Goal: Task Accomplishment & Management: Complete application form

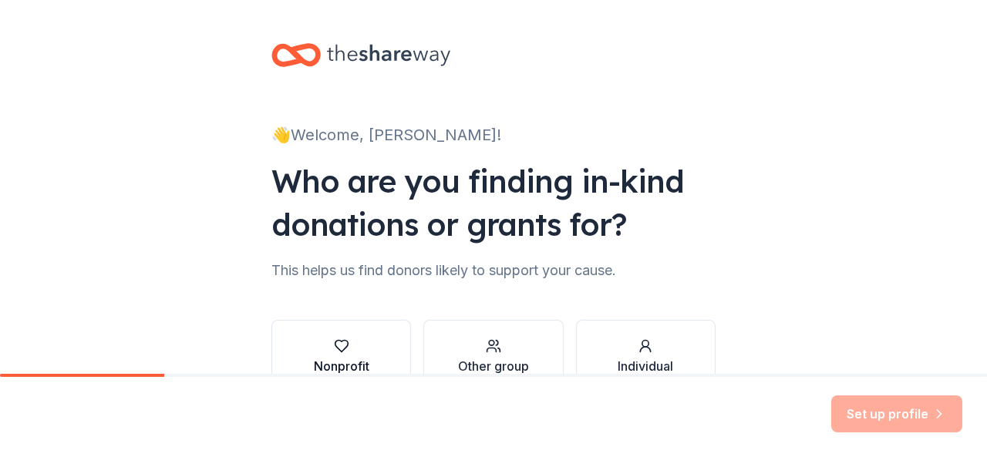
click at [355, 354] on div "Nonprofit" at bounding box center [342, 357] width 56 height 37
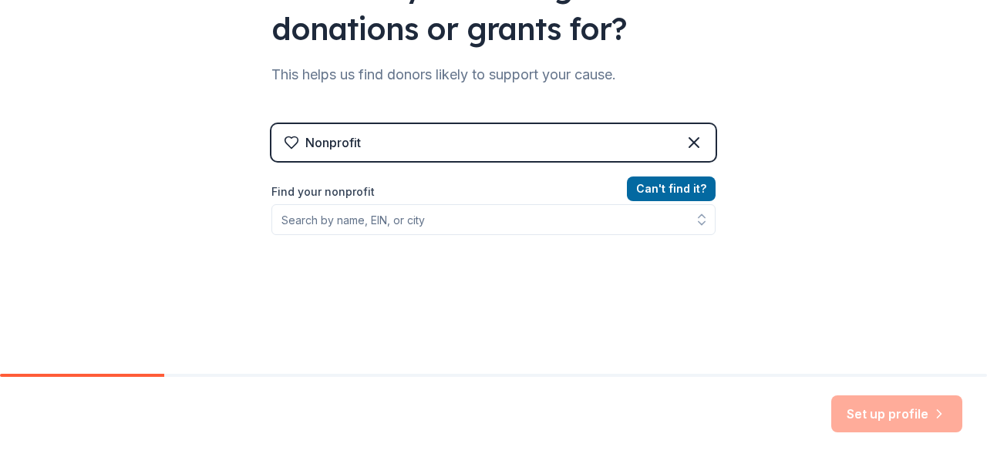
scroll to position [197, 0]
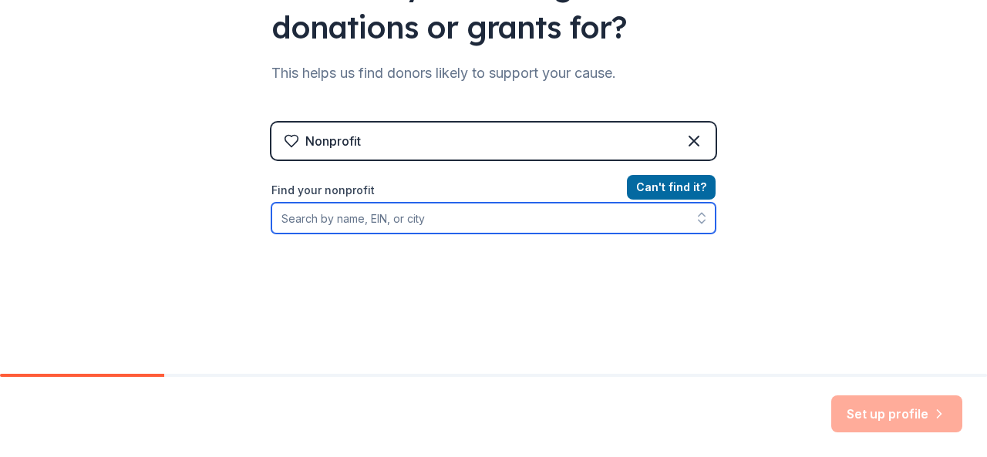
click at [588, 221] on input "Find your nonprofit" at bounding box center [493, 218] width 444 height 31
type input "The Life [DEMOGRAPHIC_DATA] Outreach Ministry, Inc."
click at [626, 207] on input "The Life [DEMOGRAPHIC_DATA] Outreach Ministry, Inc." at bounding box center [493, 218] width 444 height 31
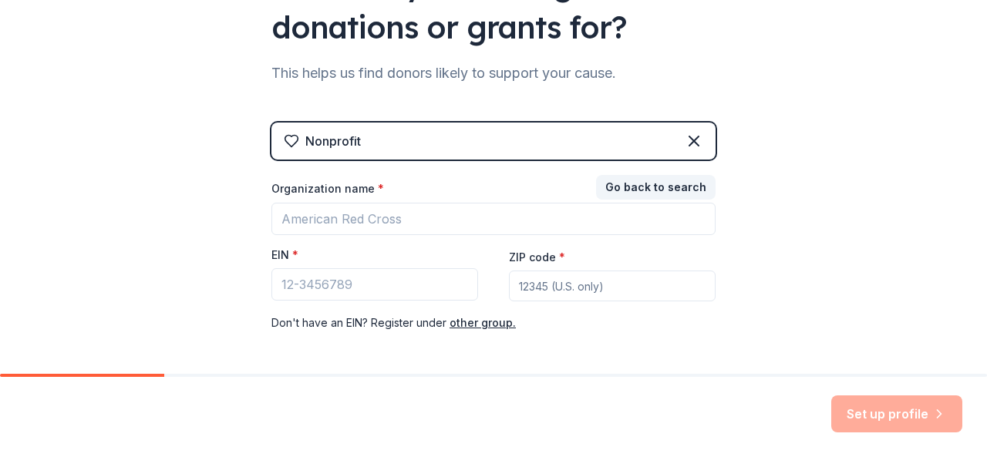
click at [577, 290] on div "Go back to search Organization name * EIN * ZIP code * Don ' t have an EIN? Reg…" at bounding box center [493, 255] width 444 height 154
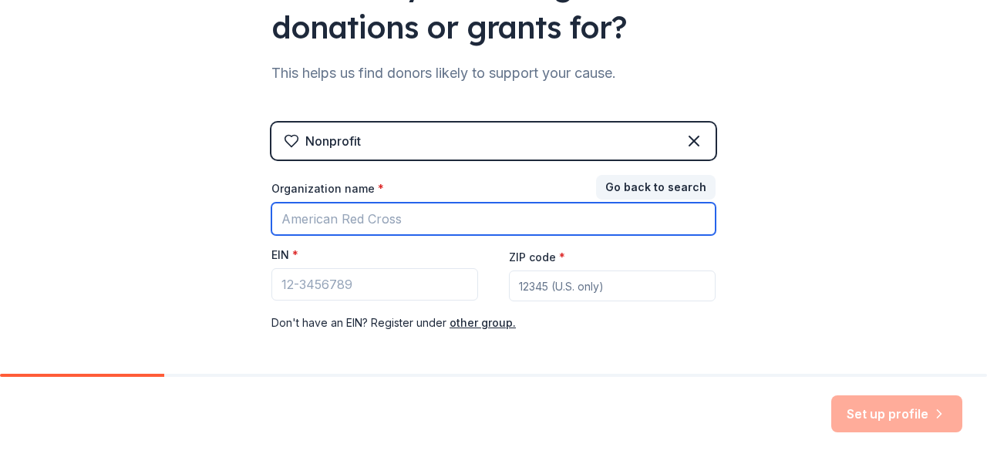
click at [460, 226] on input "Organization name *" at bounding box center [493, 219] width 444 height 32
type input "The Life [DEMOGRAPHIC_DATA] Outreach Ministry, Inc."
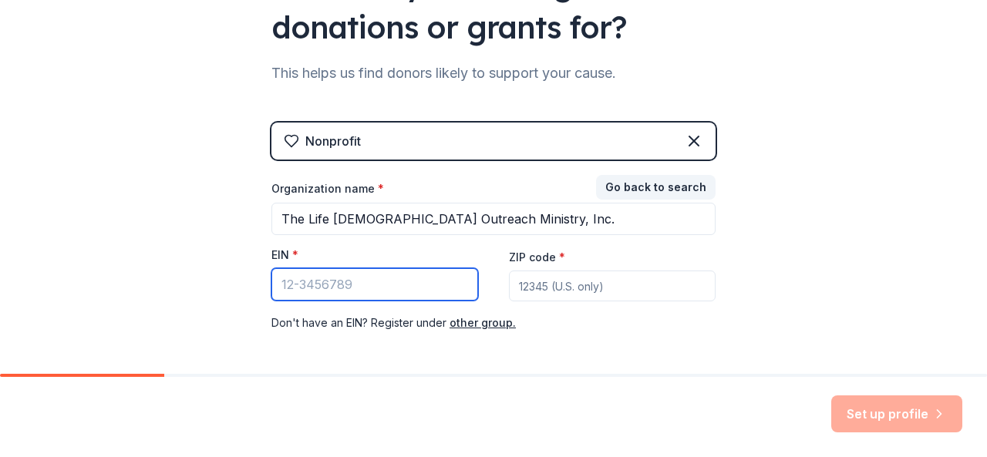
click at [393, 286] on input "EIN *" at bounding box center [374, 284] width 207 height 32
click at [409, 285] on input "EIN *" at bounding box center [374, 284] width 207 height 32
type input "[US_EMPLOYER_IDENTIFICATION_NUMBER]"
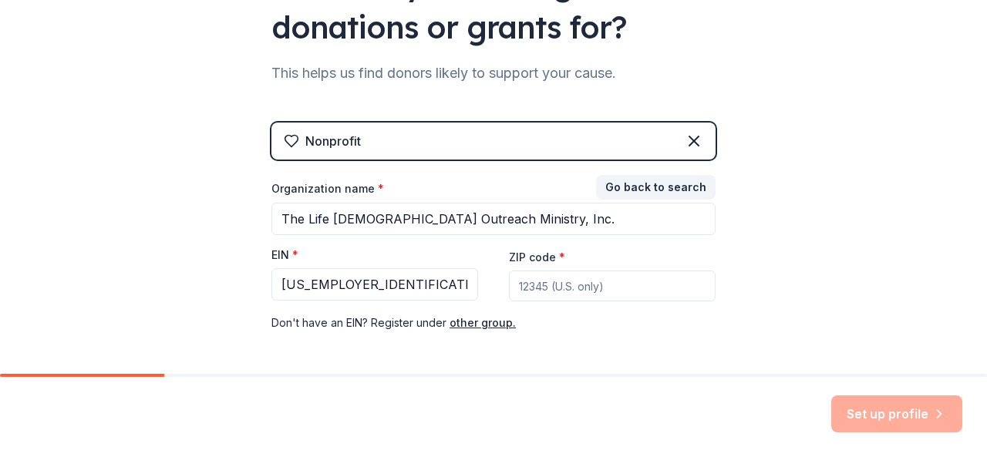
click at [560, 286] on input "ZIP code *" at bounding box center [612, 286] width 207 height 31
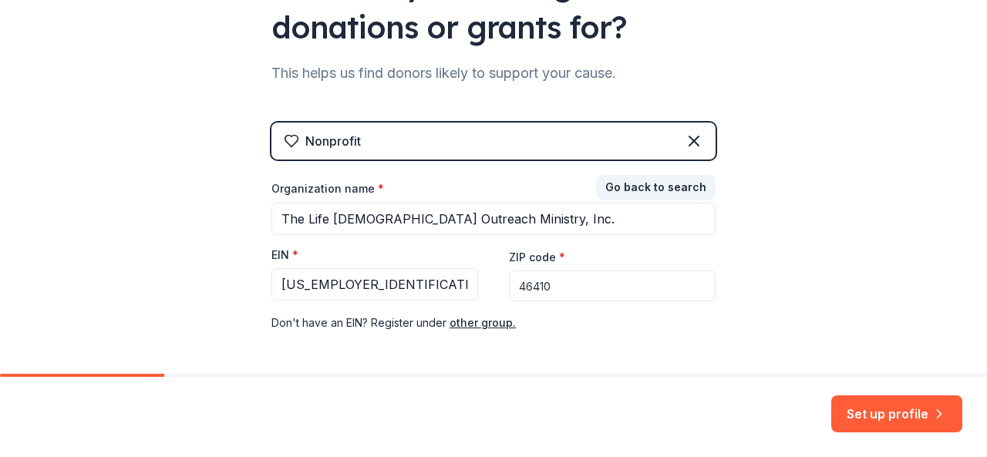
scroll to position [259, 0]
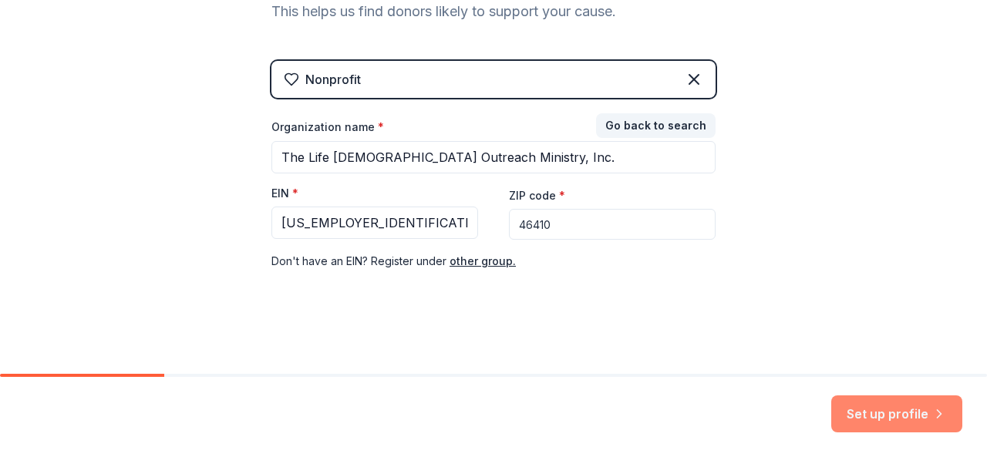
type input "46410"
click at [899, 414] on button "Set up profile" at bounding box center [896, 414] width 131 height 37
click at [899, 414] on div "Set up profile" at bounding box center [896, 414] width 131 height 37
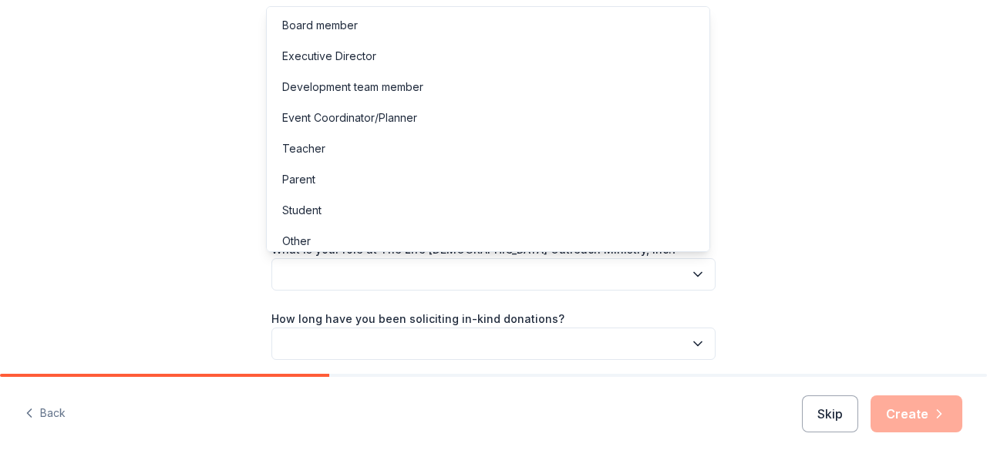
click at [694, 277] on icon "button" at bounding box center [697, 274] width 15 height 15
click at [298, 237] on div "Other" at bounding box center [296, 241] width 29 height 19
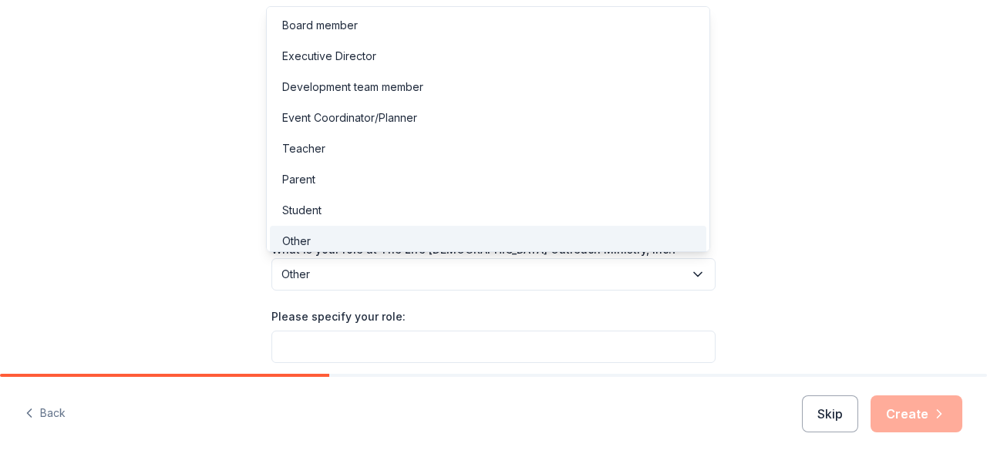
scroll to position [5, 0]
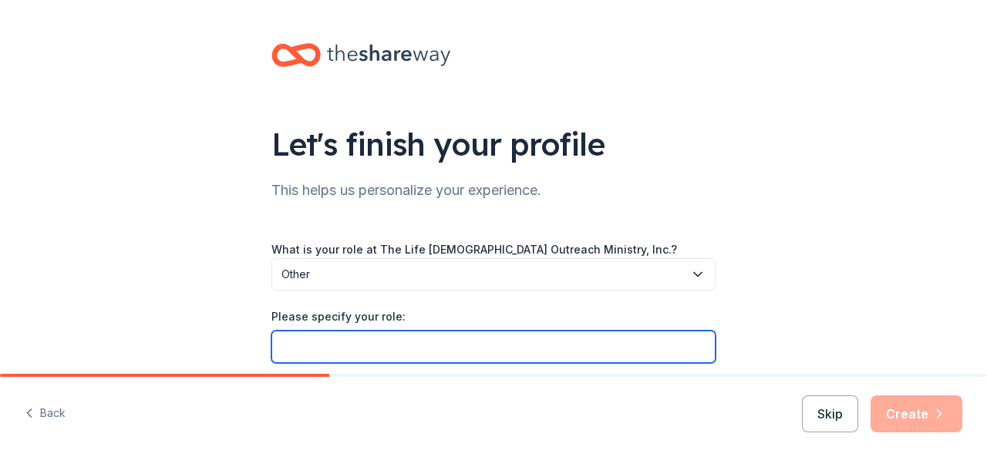
click at [319, 349] on input "Please specify your role:" at bounding box center [493, 347] width 444 height 32
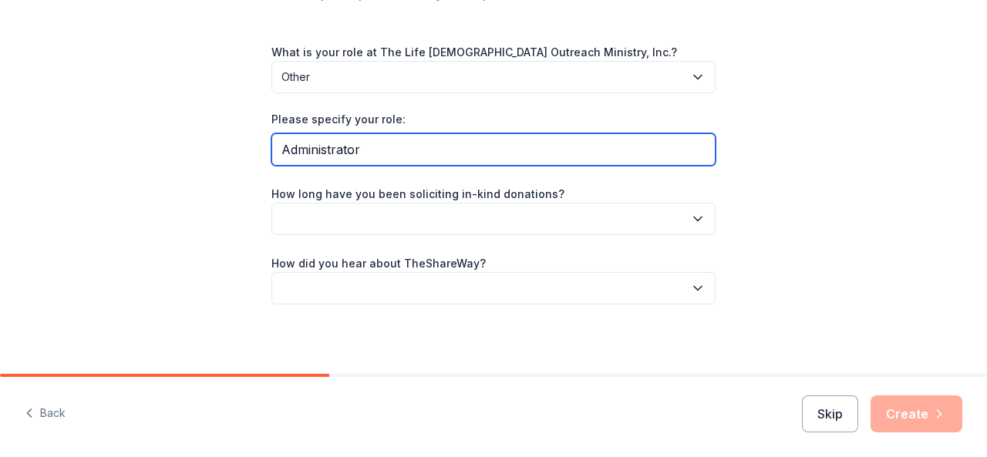
scroll to position [200, 0]
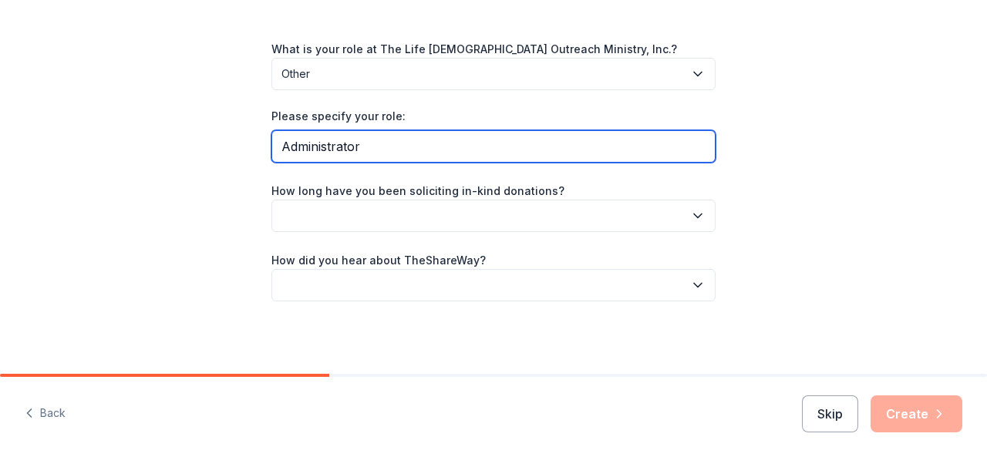
type input "Administrator"
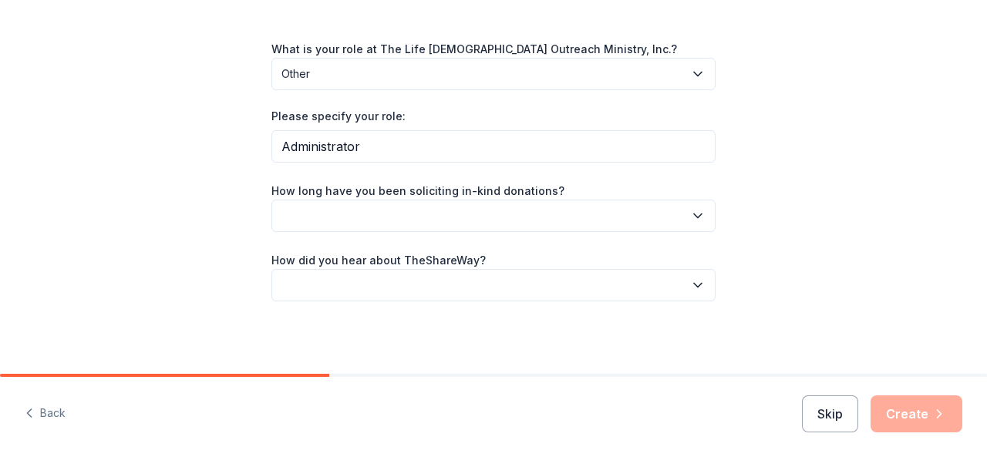
click at [694, 214] on icon "button" at bounding box center [698, 216] width 8 height 4
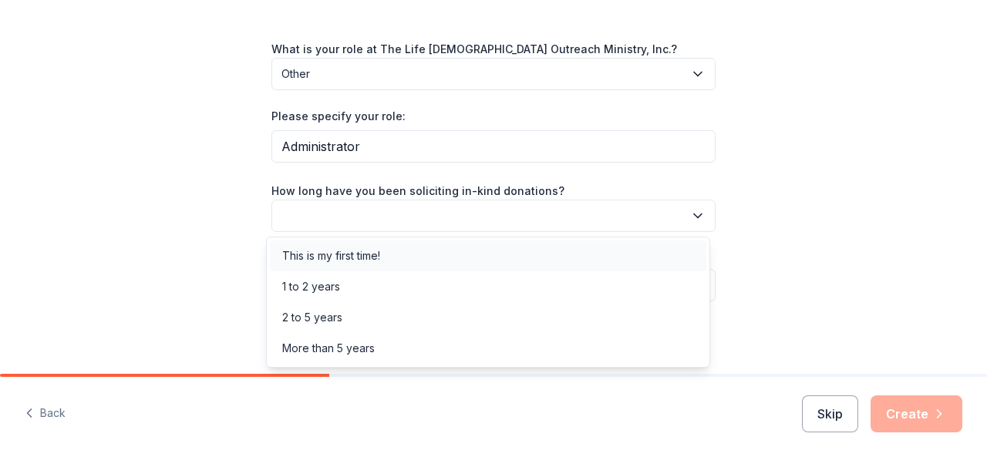
click at [497, 253] on div "This is my first time!" at bounding box center [488, 256] width 436 height 31
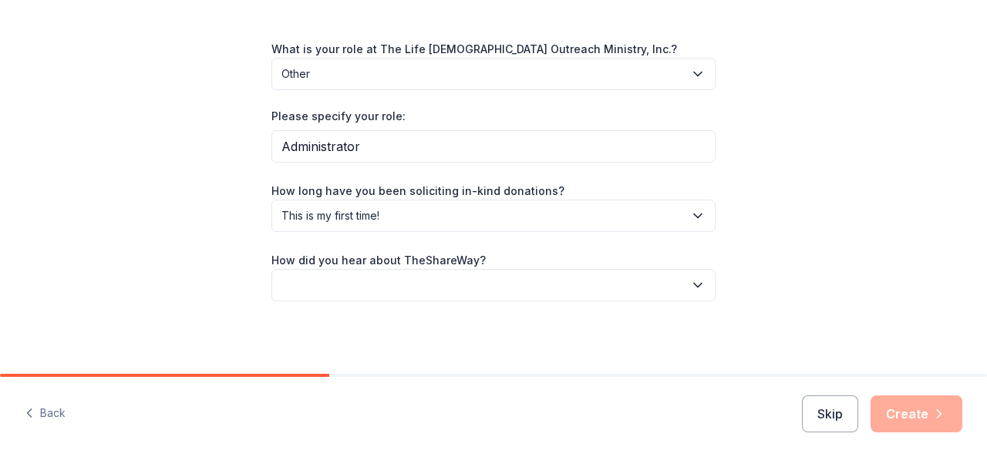
click at [691, 278] on icon "button" at bounding box center [697, 285] width 15 height 15
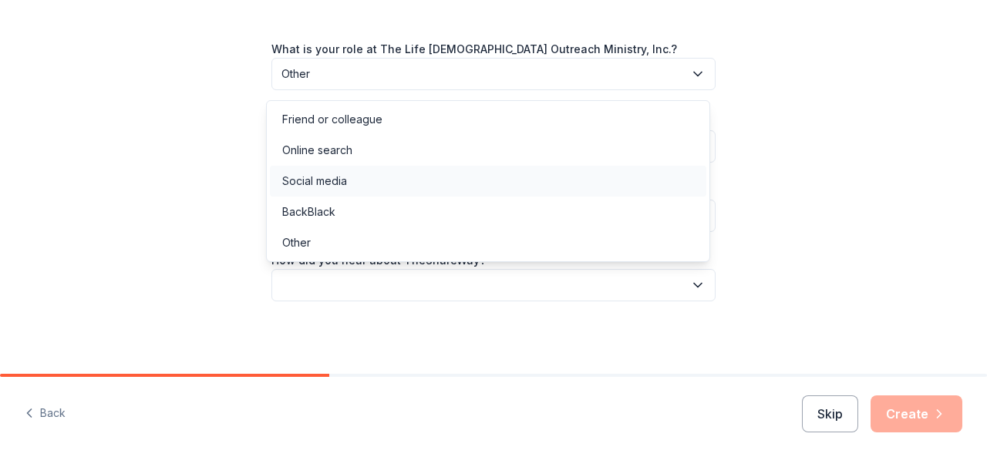
click at [413, 178] on div "Social media" at bounding box center [488, 181] width 436 height 31
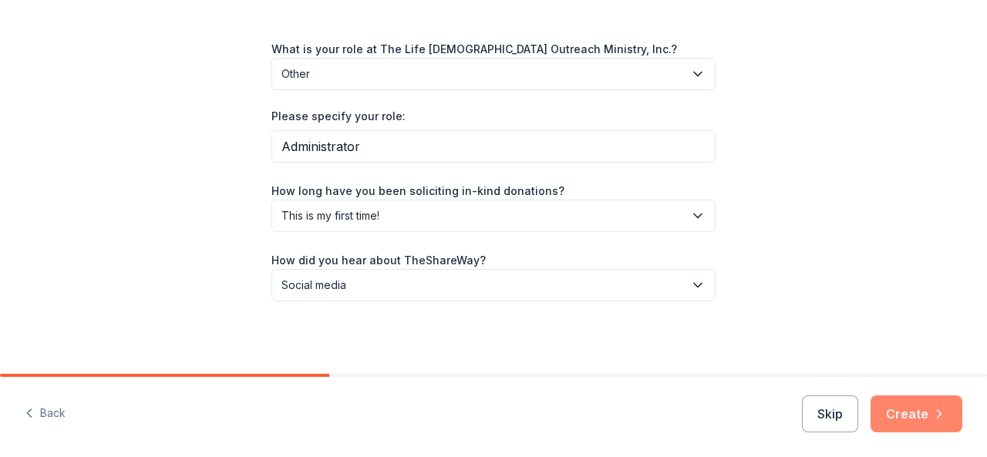
click at [918, 410] on button "Create" at bounding box center [917, 414] width 92 height 37
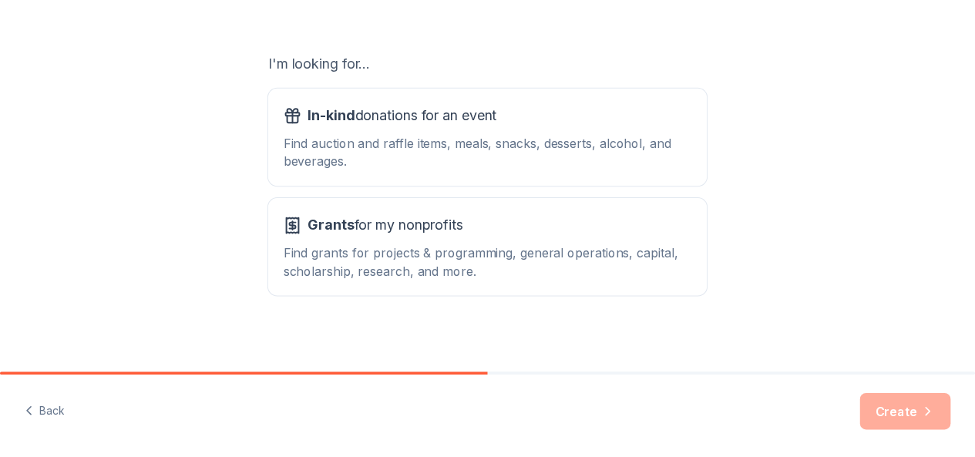
scroll to position [245, 0]
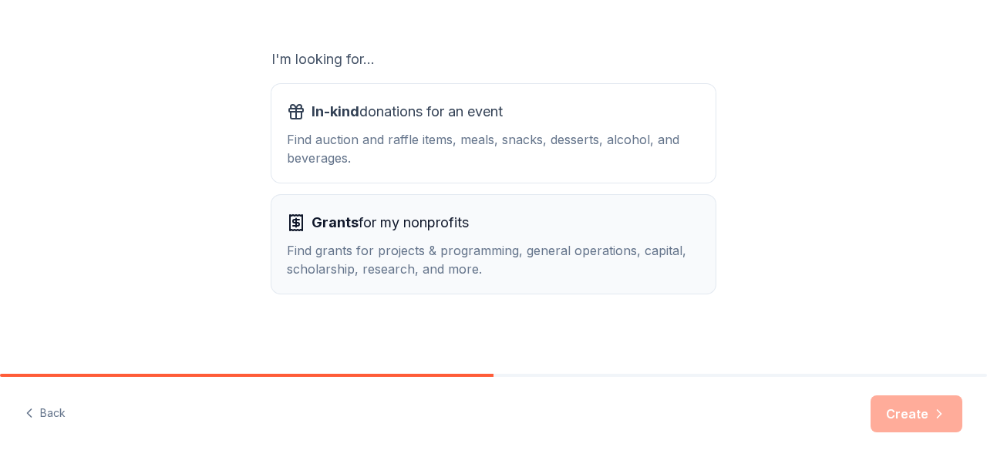
click at [493, 257] on div "Find grants for projects & programming, general operations, capital, scholarshi…" at bounding box center [493, 259] width 413 height 37
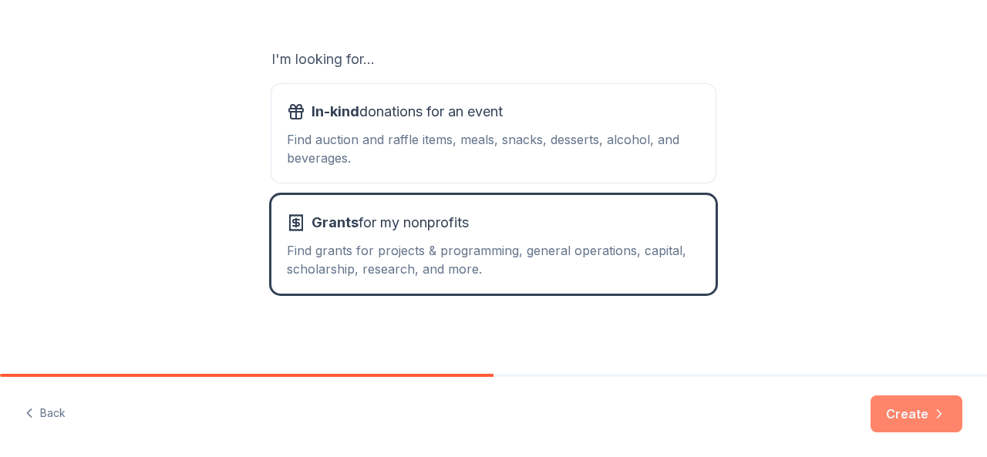
click at [907, 409] on button "Create" at bounding box center [917, 414] width 92 height 37
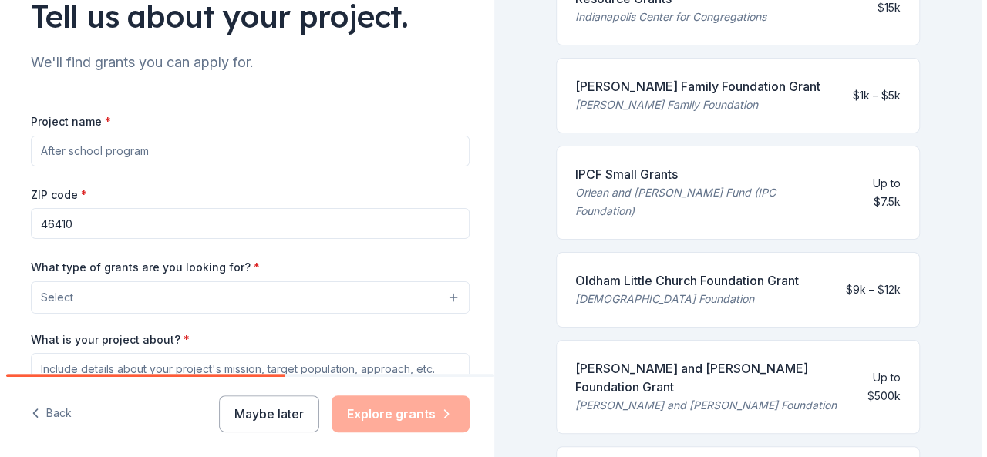
scroll to position [136, 0]
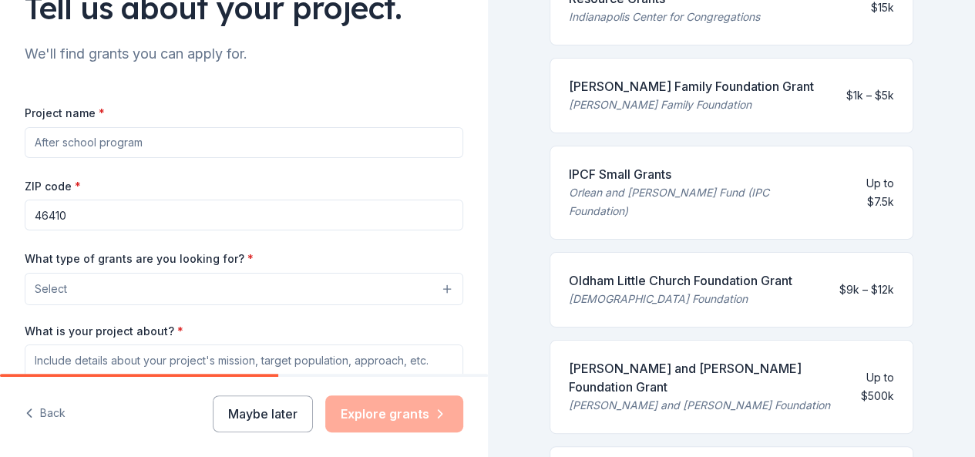
click at [251, 147] on input "Project name *" at bounding box center [244, 142] width 439 height 31
type input "A"
type input "Youth and Afterschool Program"
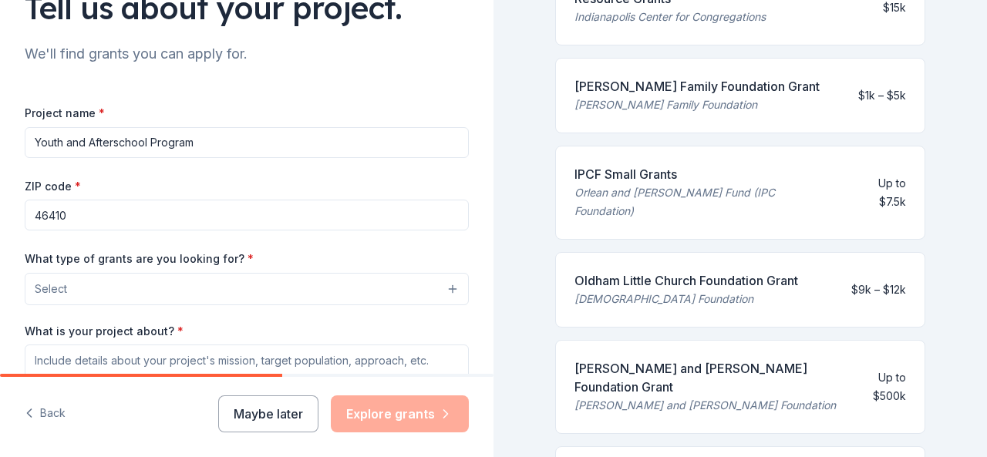
click at [436, 285] on button "Select" at bounding box center [247, 289] width 444 height 32
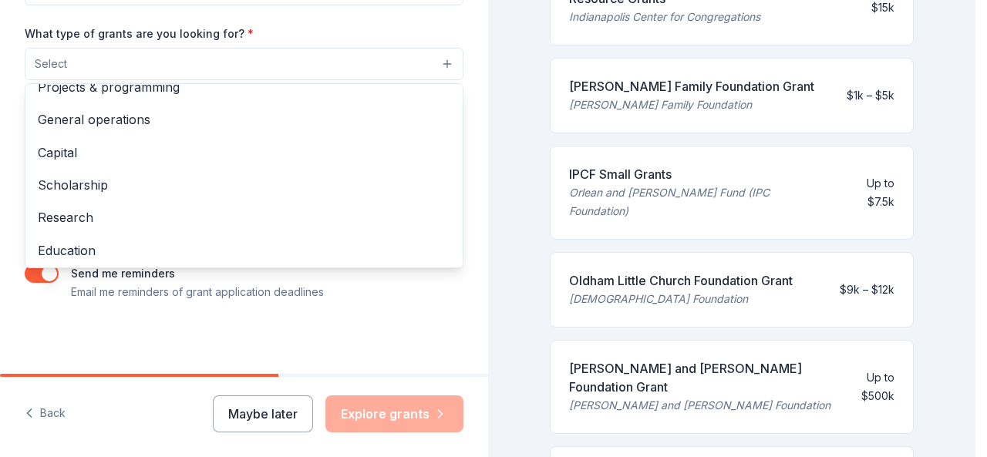
scroll to position [0, 0]
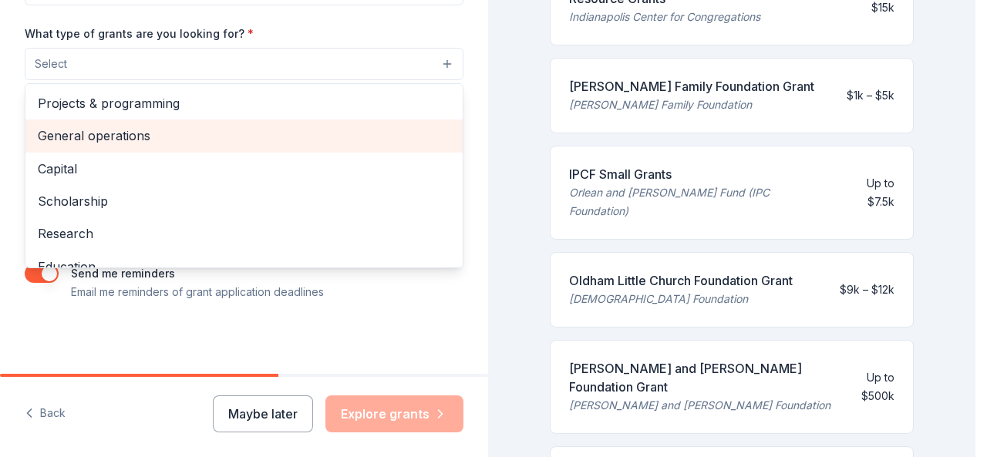
click at [234, 120] on div "General operations" at bounding box center [243, 136] width 437 height 32
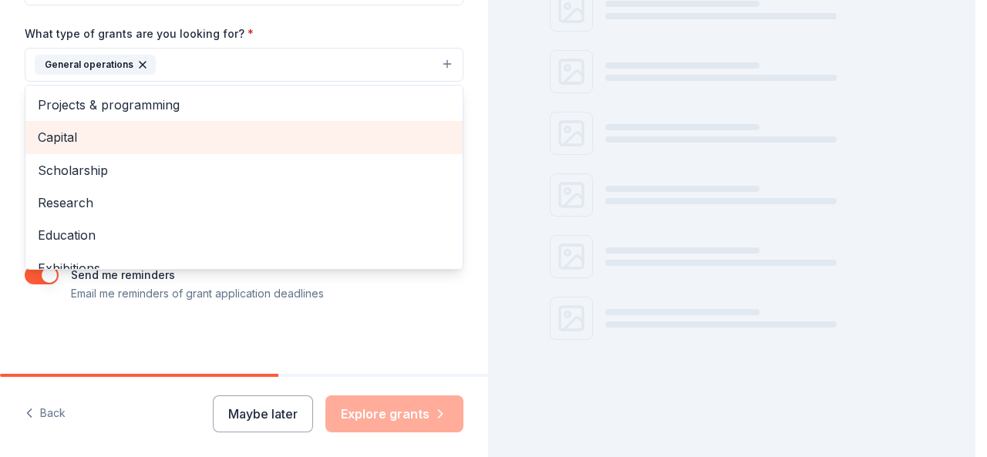
scroll to position [385, 0]
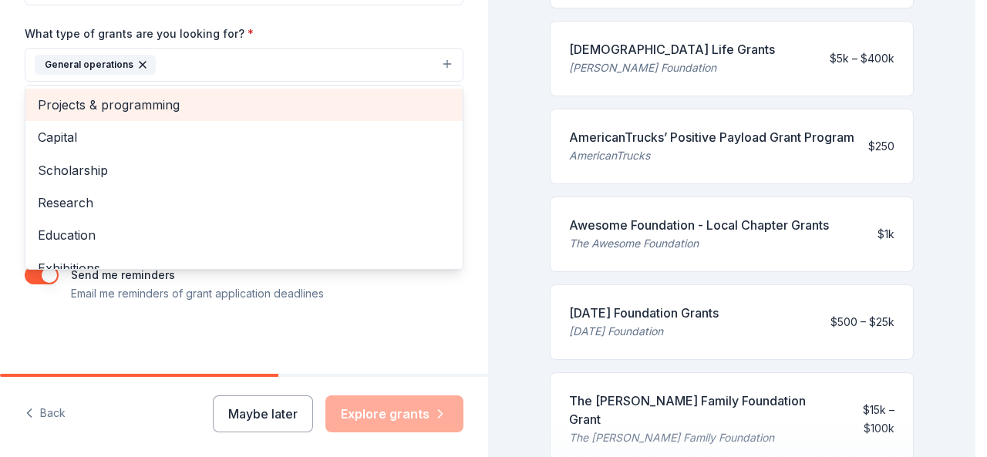
click at [182, 103] on span "Projects & programming" at bounding box center [244, 105] width 413 height 20
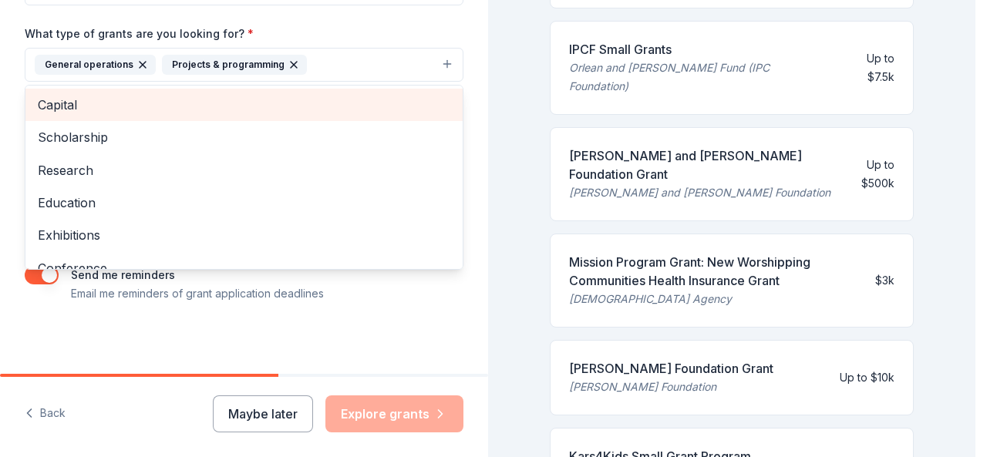
click at [171, 103] on span "Capital" at bounding box center [244, 105] width 413 height 20
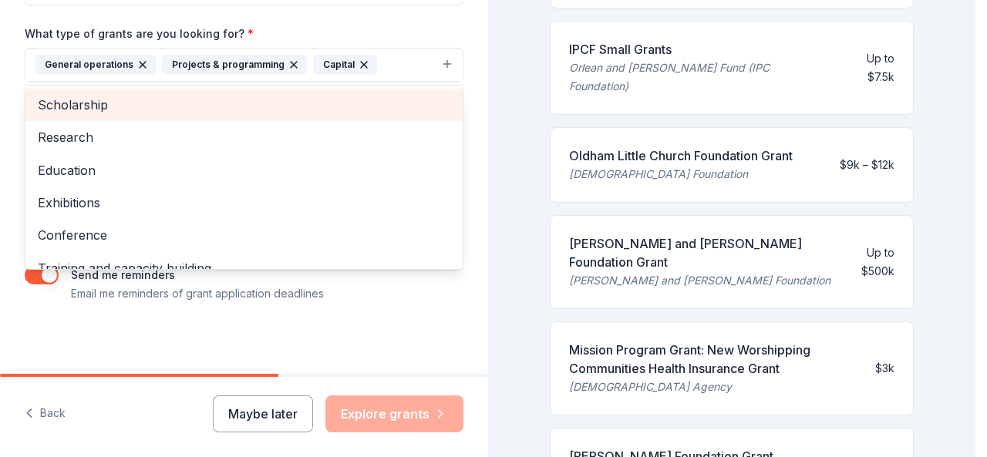
click at [171, 103] on span "Scholarship" at bounding box center [244, 105] width 413 height 20
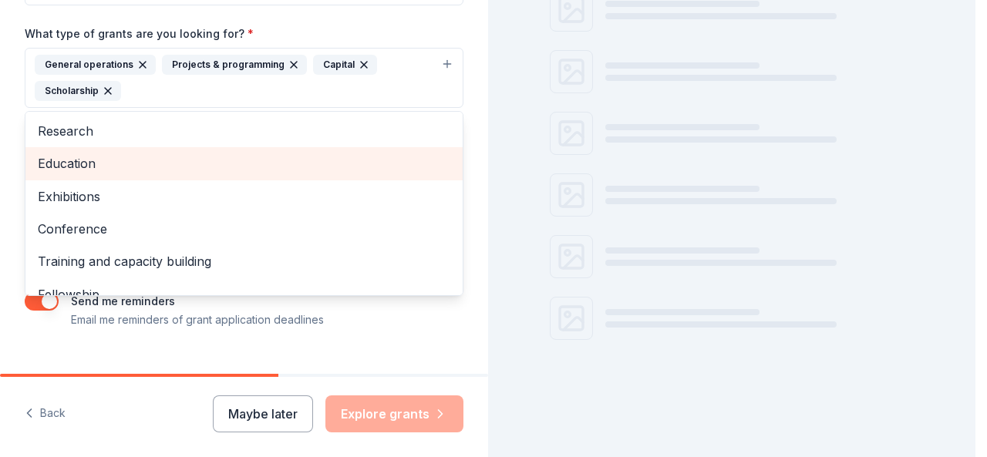
click at [145, 157] on span "Education" at bounding box center [244, 163] width 413 height 20
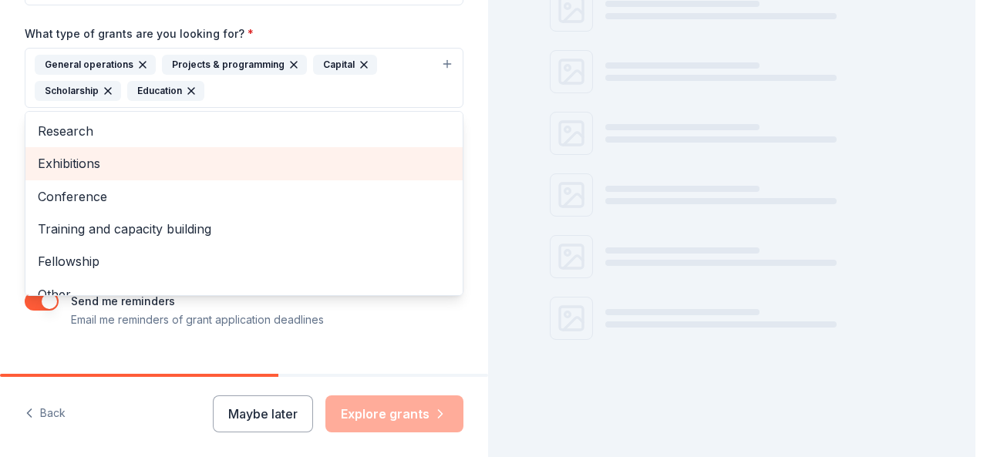
scroll to position [385, 0]
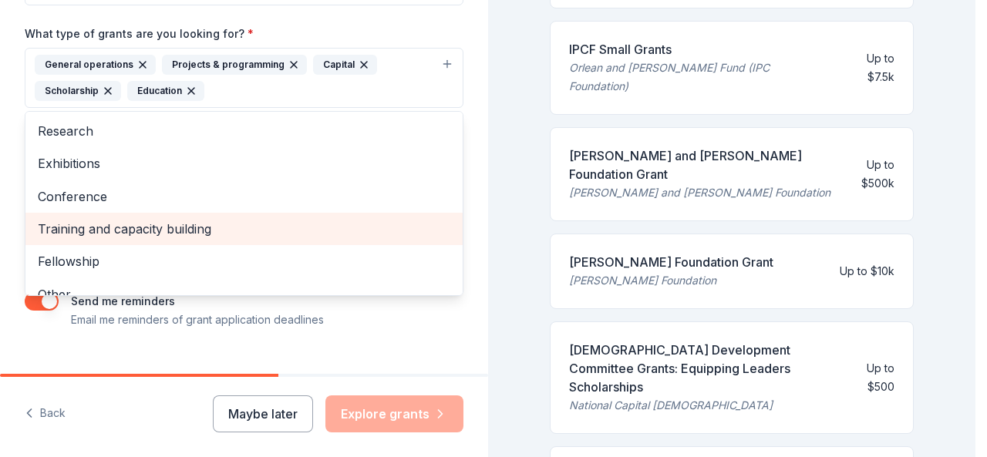
click at [175, 231] on span "Training and capacity building" at bounding box center [244, 229] width 413 height 20
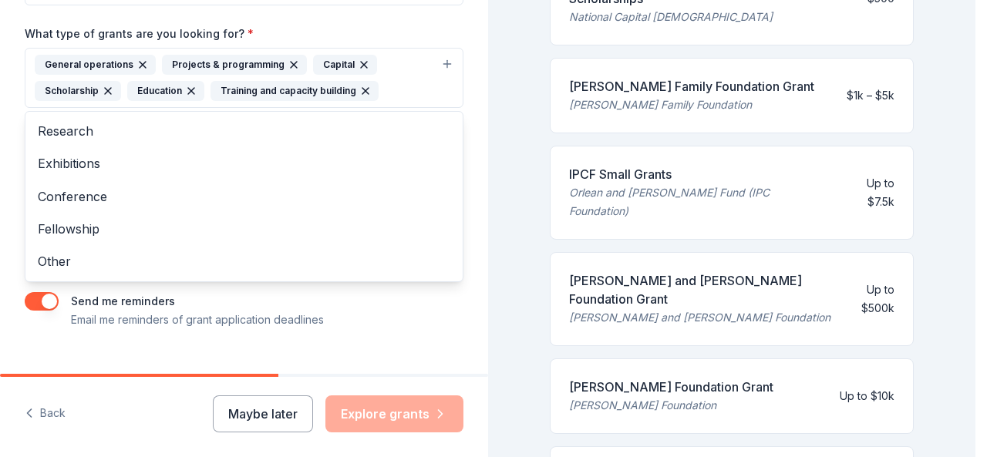
click at [514, 161] on div "Tell us about your project. We'll find grants you can apply for. Project name *…" at bounding box center [487, 228] width 975 height 457
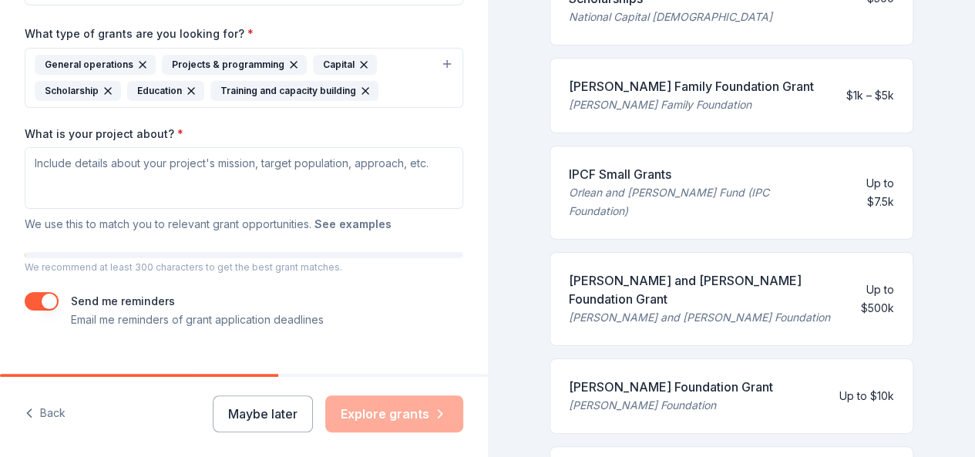
click at [350, 224] on button "See examples" at bounding box center [353, 224] width 77 height 19
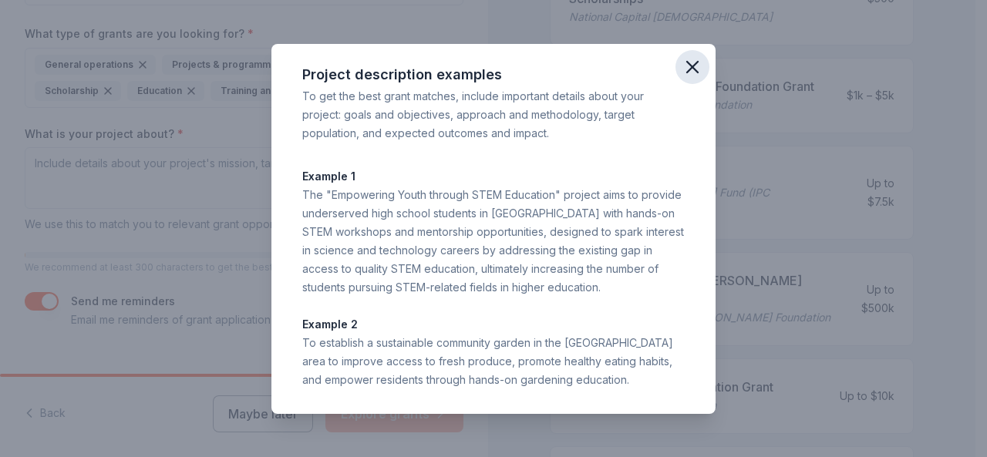
click at [696, 59] on icon "button" at bounding box center [693, 67] width 22 height 22
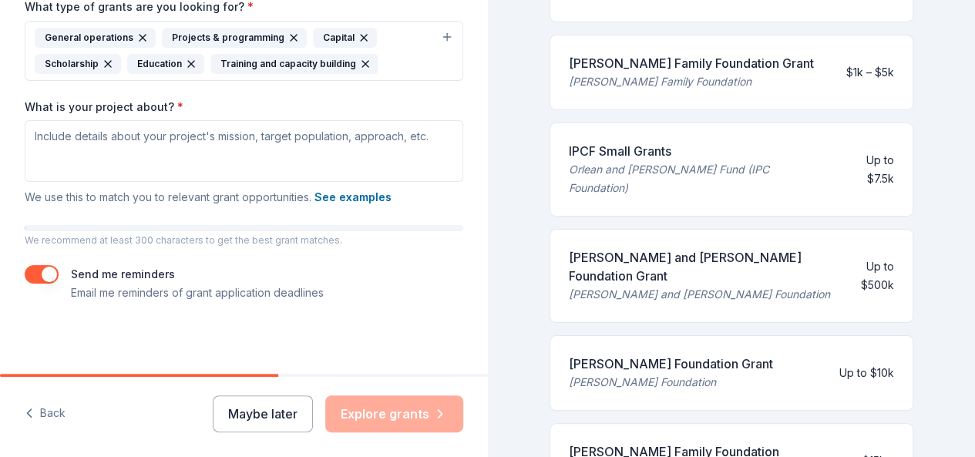
scroll to position [0, 0]
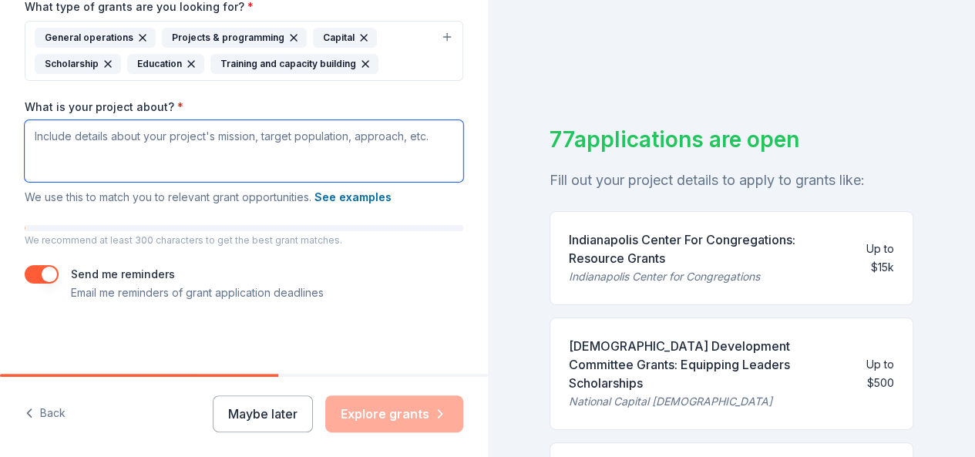
paste textarea "provides mentorship services to youth and young adults. Through this entity, we…"
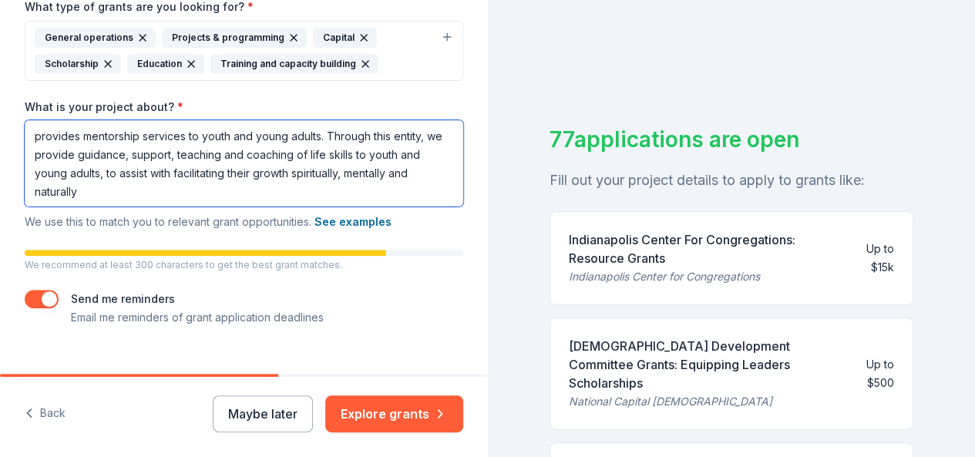
click at [35, 133] on textarea "provides mentorship services to youth and young adults. Through this entity, we…" at bounding box center [244, 163] width 439 height 86
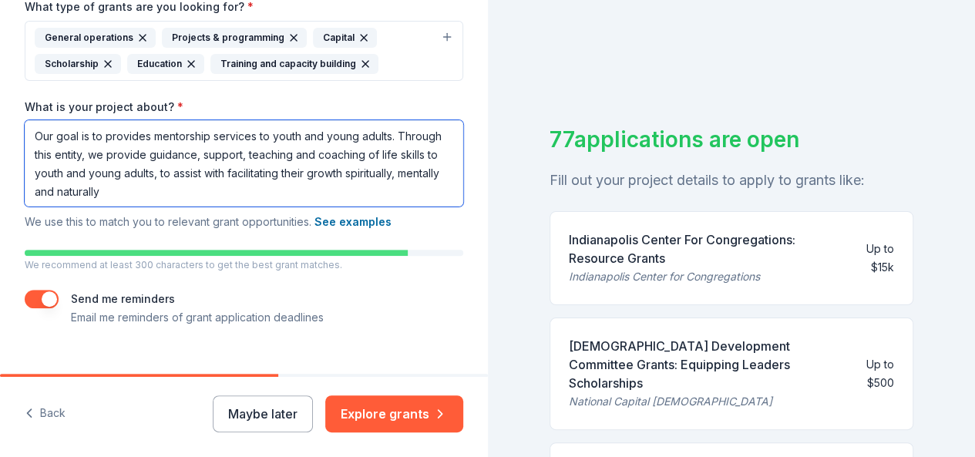
click at [150, 137] on textarea "Our goal is to provides mentorship services to youth and young adults. Through …" at bounding box center [244, 163] width 439 height 86
click at [384, 135] on textarea "Our goal is to provide mentorship services to youth and young adults. Through t…" at bounding box center [244, 163] width 439 height 86
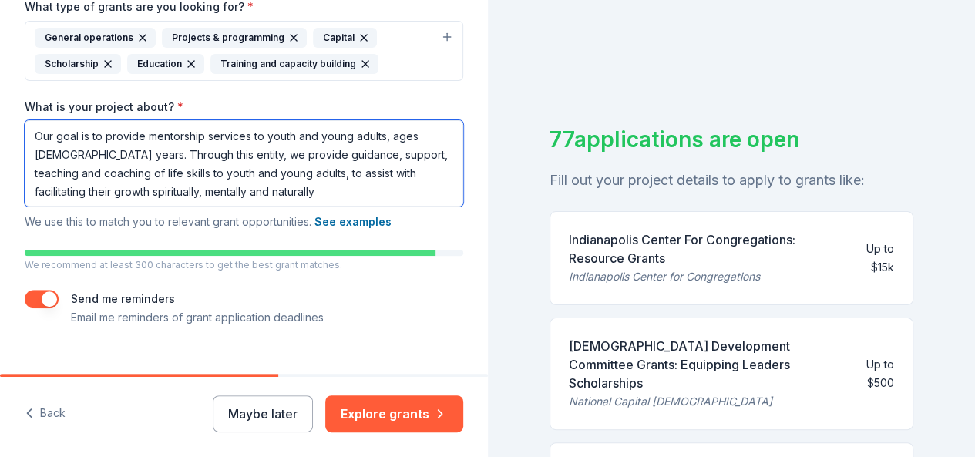
click at [248, 134] on textarea "Our goal is to provide mentorship services to youth and young adults, ages 4 to…" at bounding box center [244, 163] width 439 height 86
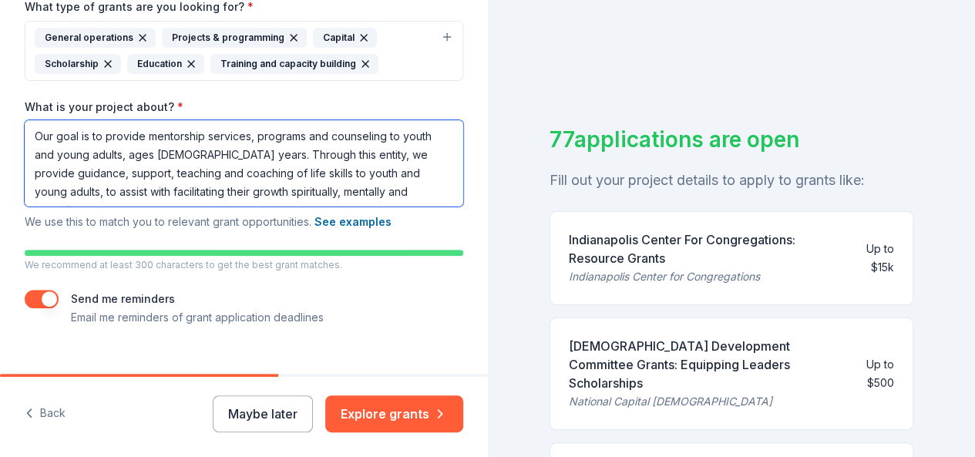
scroll to position [1, 0]
click at [430, 190] on textarea "Our goal is to provide mentorship services, programs and counseling to youth an…" at bounding box center [244, 163] width 439 height 86
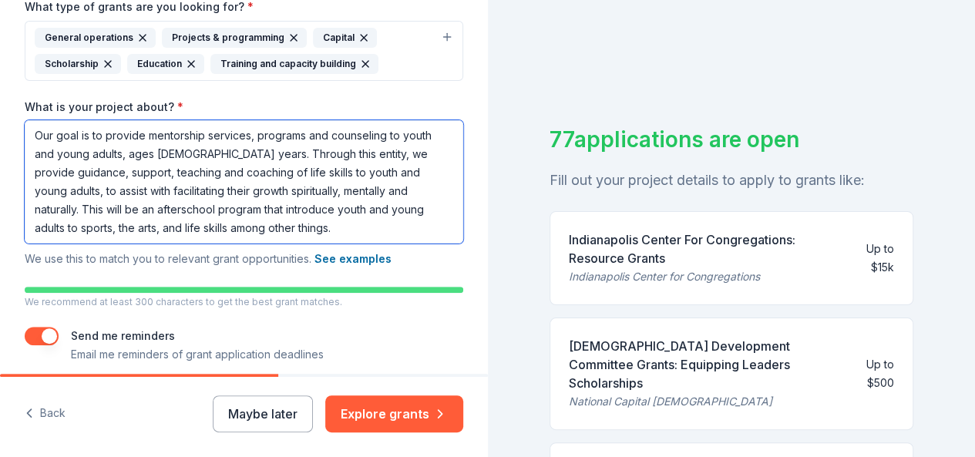
scroll to position [450, 0]
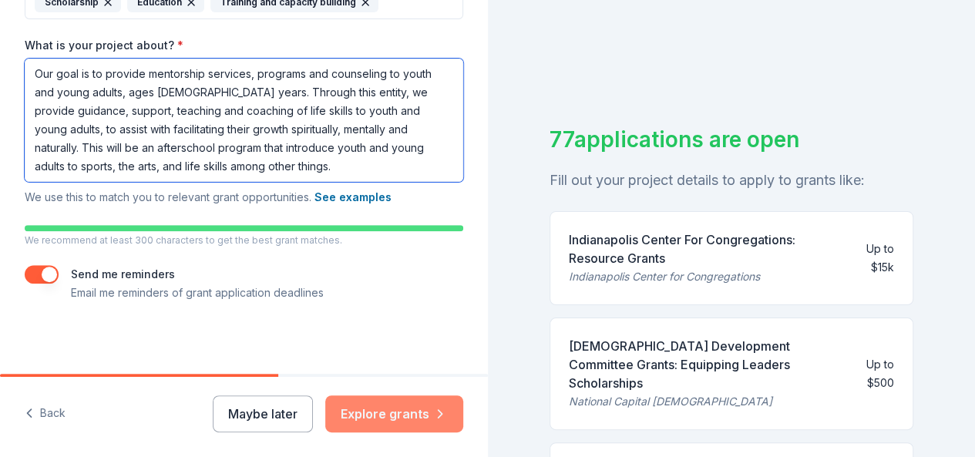
type textarea "Our goal is to provide mentorship services, programs and counseling to youth an…"
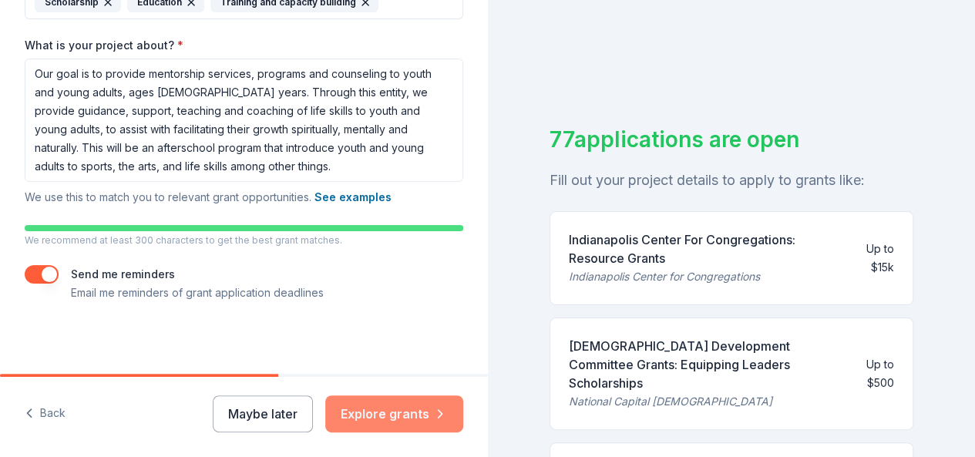
click at [379, 413] on button "Explore grants" at bounding box center [394, 414] width 138 height 37
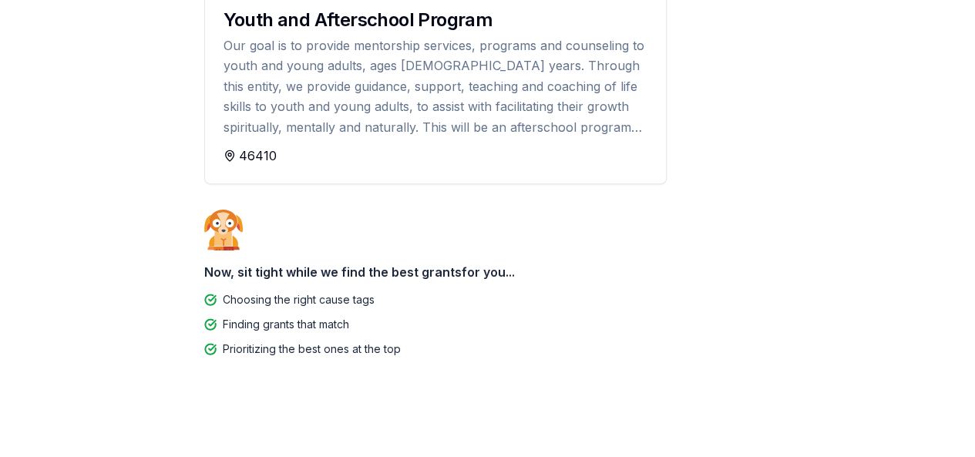
scroll to position [201, 0]
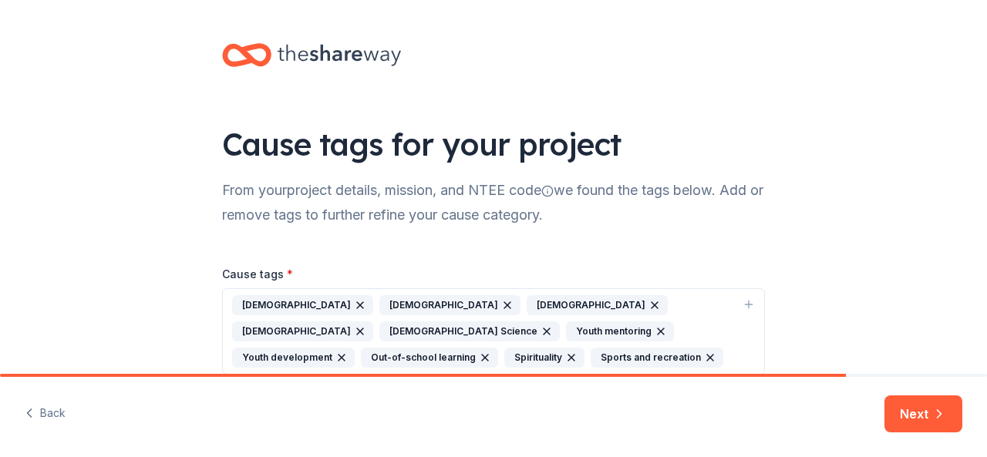
click at [648, 301] on icon "button" at bounding box center [654, 305] width 12 height 12
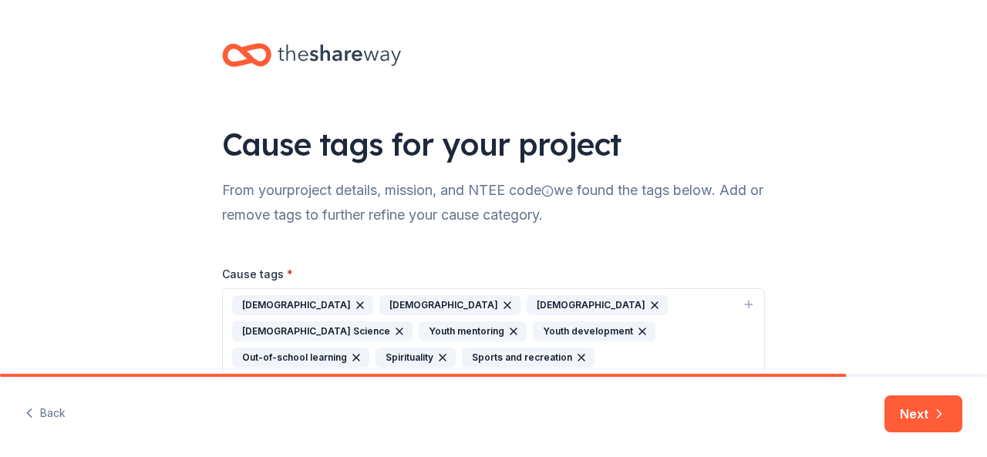
click at [501, 301] on icon "button" at bounding box center [507, 305] width 12 height 12
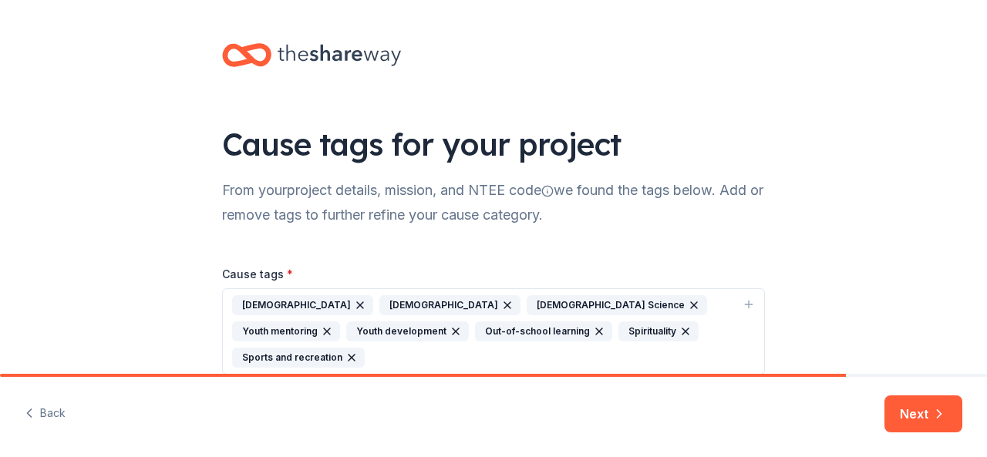
click at [691, 304] on icon "button" at bounding box center [694, 305] width 6 height 6
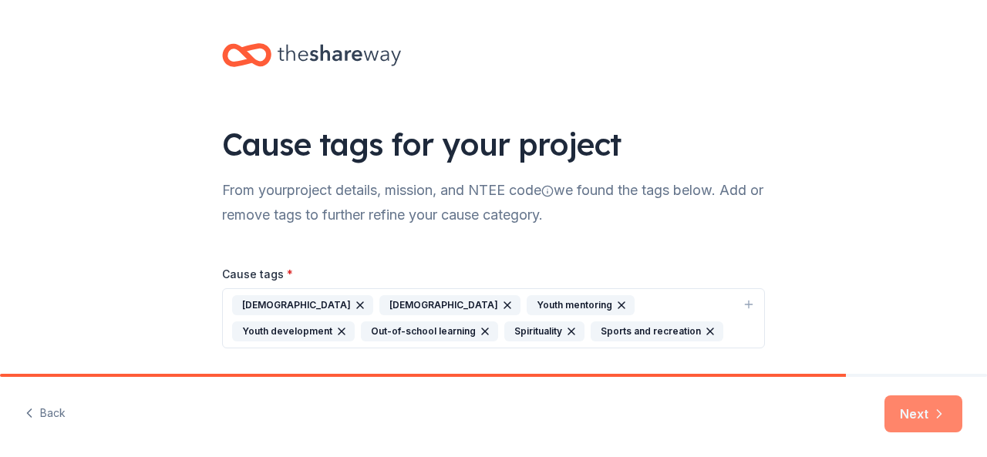
click at [911, 411] on button "Next" at bounding box center [923, 414] width 78 height 37
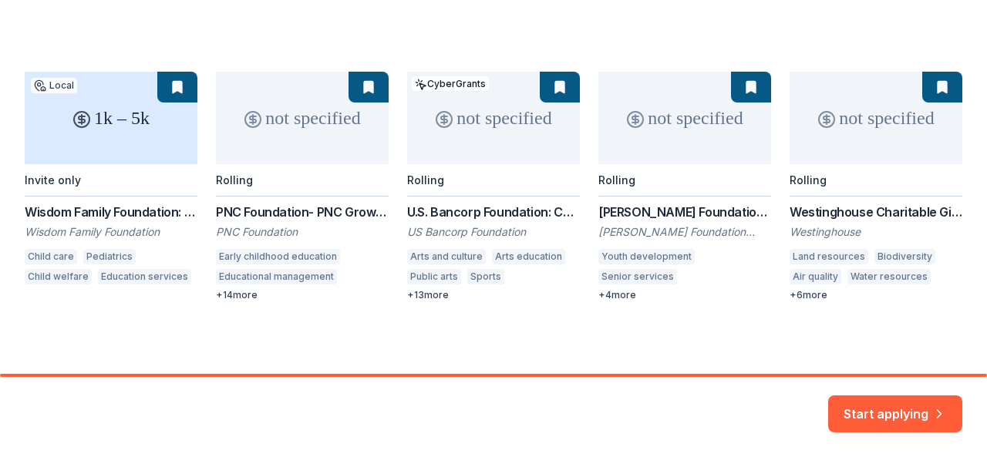
scroll to position [200, 0]
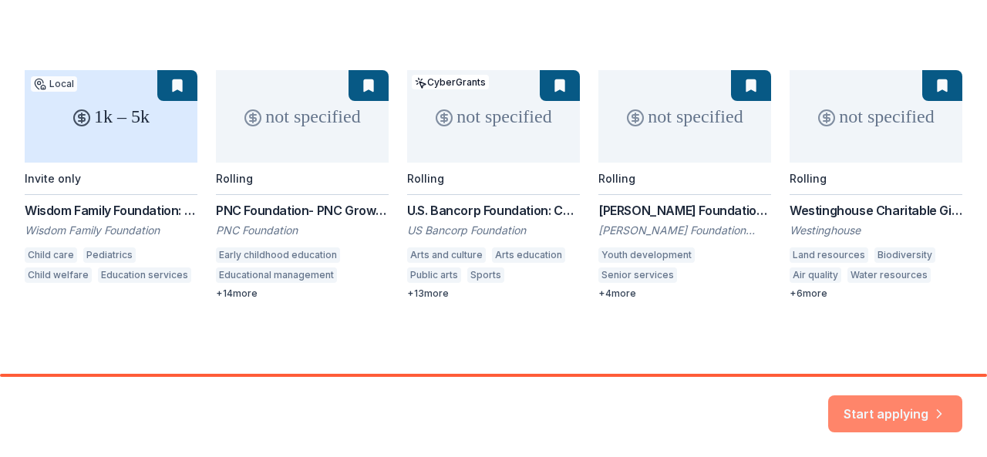
click at [911, 407] on button "Start applying" at bounding box center [895, 404] width 134 height 37
click at [909, 405] on div "Start applying" at bounding box center [895, 414] width 134 height 37
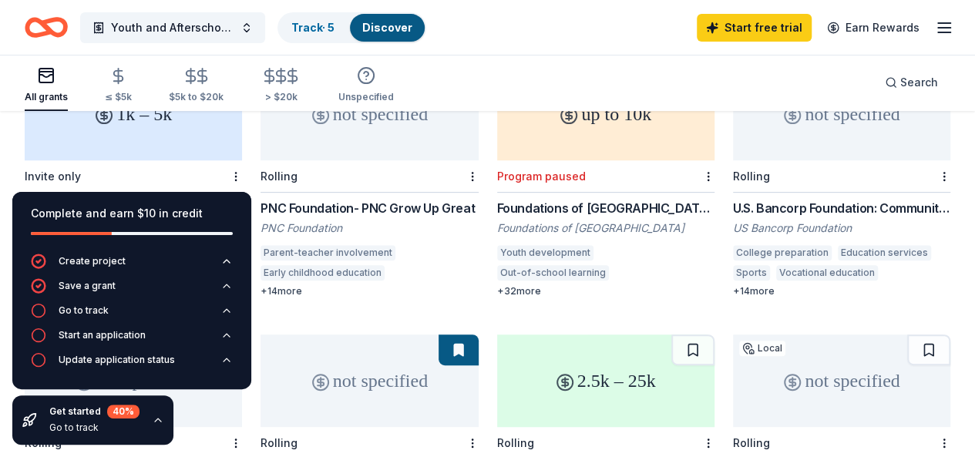
scroll to position [202, 0]
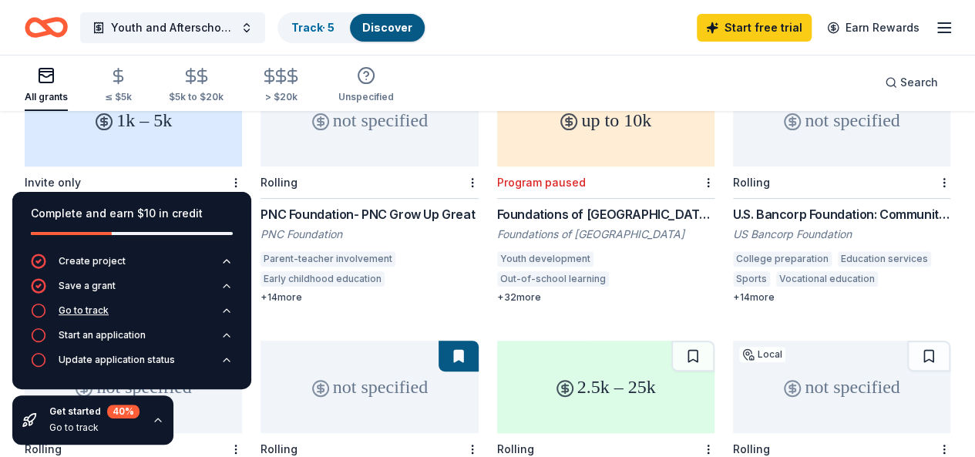
click at [92, 312] on div "Go to track" at bounding box center [84, 311] width 50 height 12
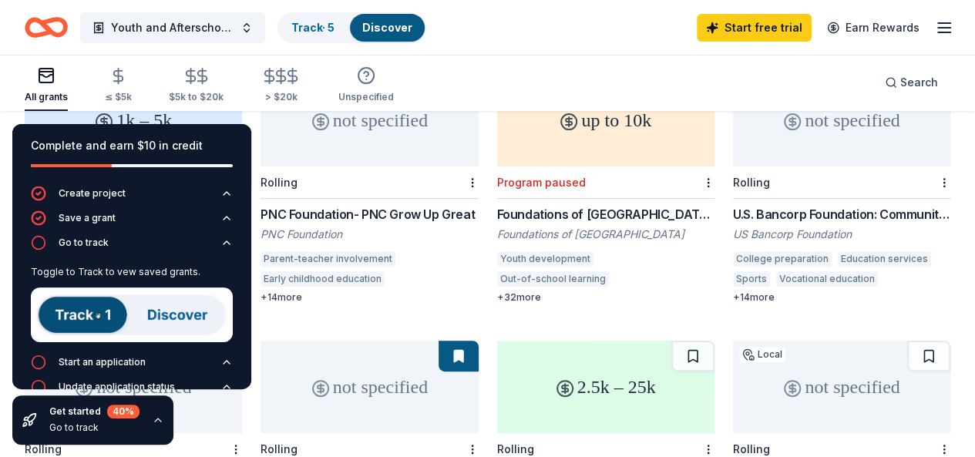
click at [72, 316] on img at bounding box center [132, 315] width 202 height 55
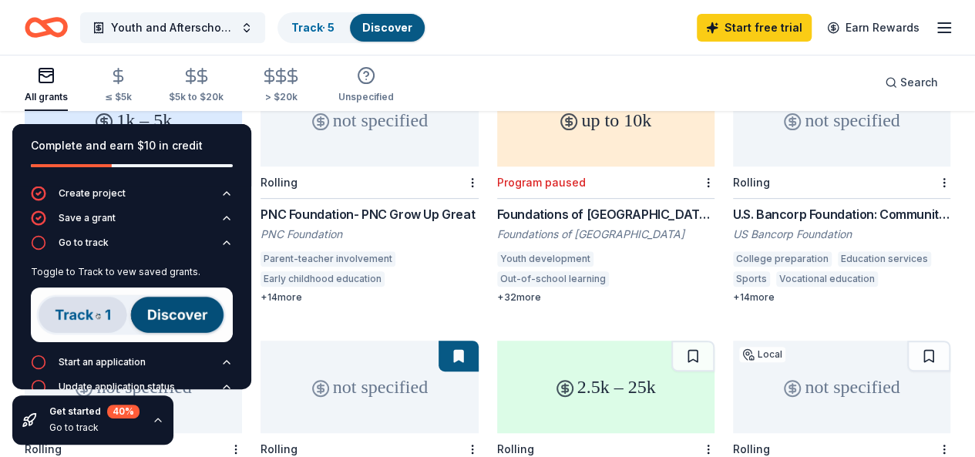
click at [156, 317] on img at bounding box center [132, 315] width 202 height 55
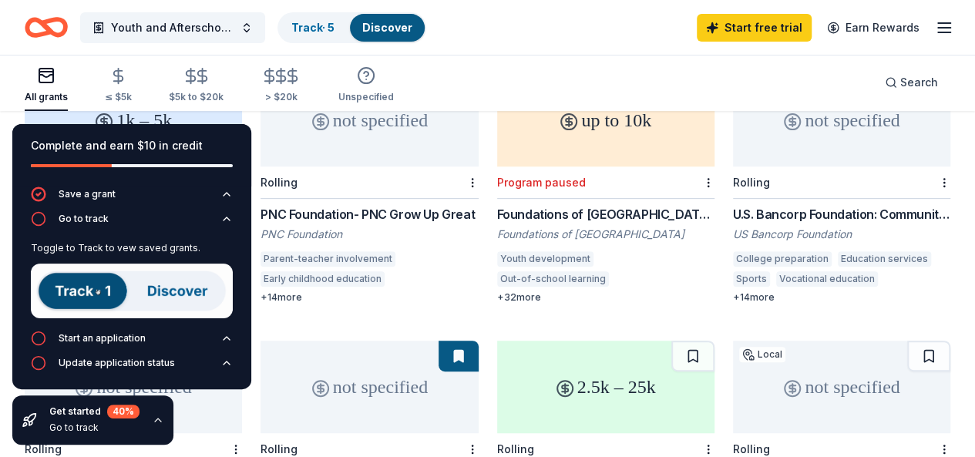
scroll to position [0, 0]
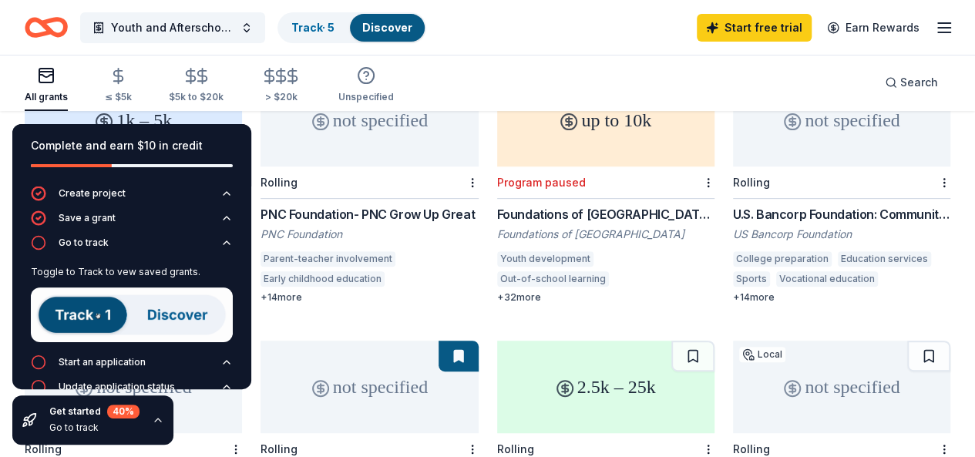
click at [171, 310] on img at bounding box center [132, 315] width 202 height 55
click at [552, 56] on div "All grants ≤ $5k $5k to $20k > $20k Unspecified Search" at bounding box center [488, 82] width 926 height 57
click at [325, 22] on link "Track · 5" at bounding box center [312, 27] width 43 height 13
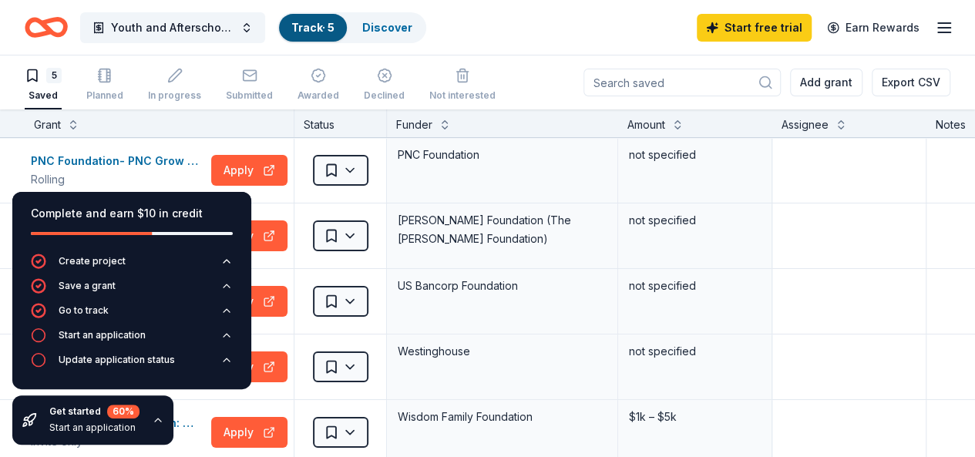
scroll to position [25, 0]
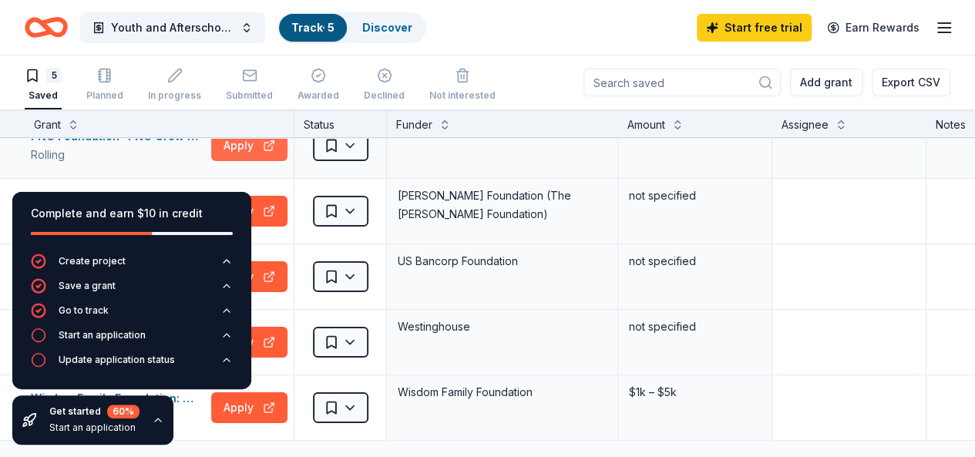
click at [266, 145] on button "Apply" at bounding box center [249, 145] width 76 height 31
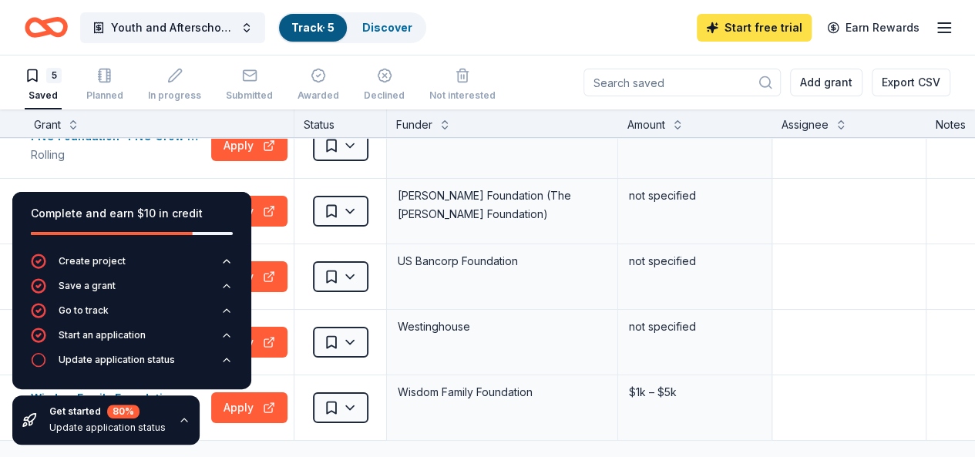
click at [769, 26] on link "Start free trial" at bounding box center [754, 28] width 115 height 28
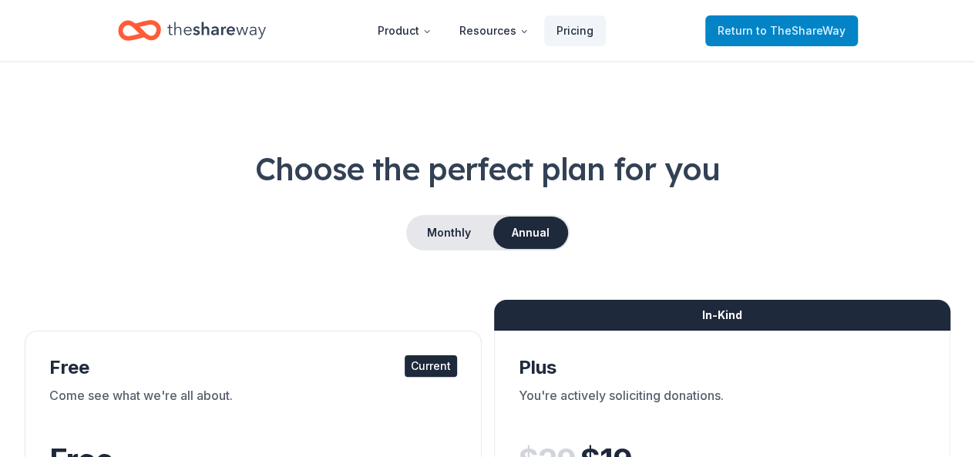
click at [745, 35] on span "Return to TheShareWay" at bounding box center [782, 31] width 128 height 19
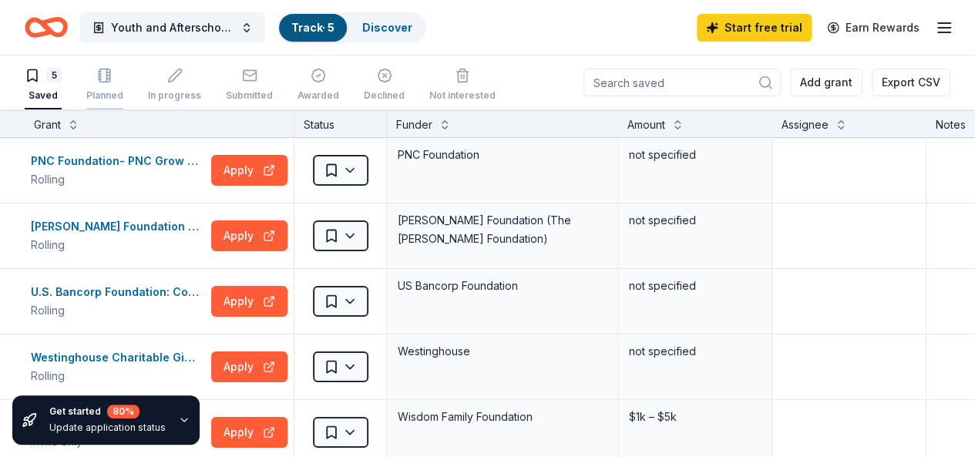
click at [109, 88] on div "Planned" at bounding box center [104, 85] width 37 height 34
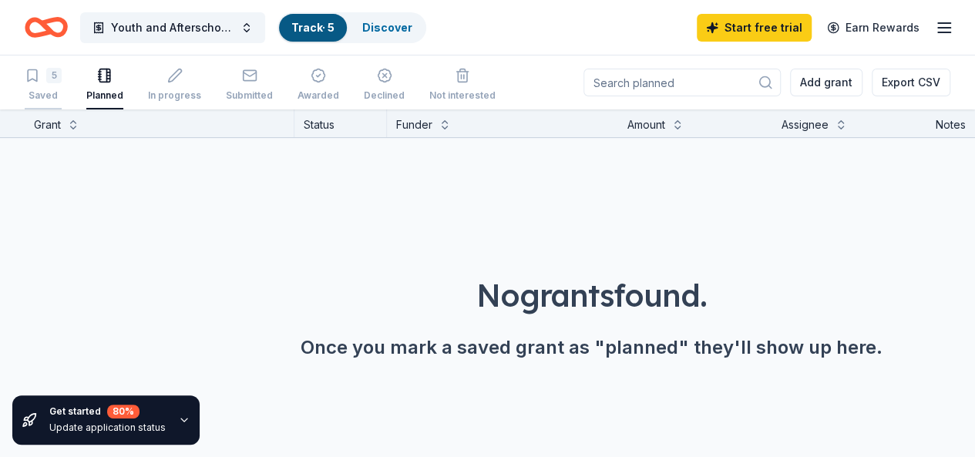
click at [40, 82] on icon "button" at bounding box center [32, 75] width 15 height 15
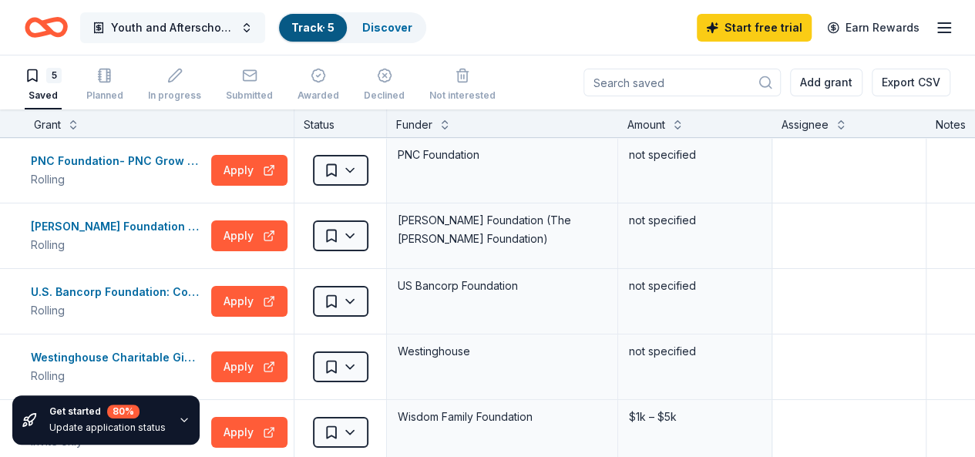
click at [261, 32] on button "Youth and Afterschool Program" at bounding box center [172, 27] width 185 height 31
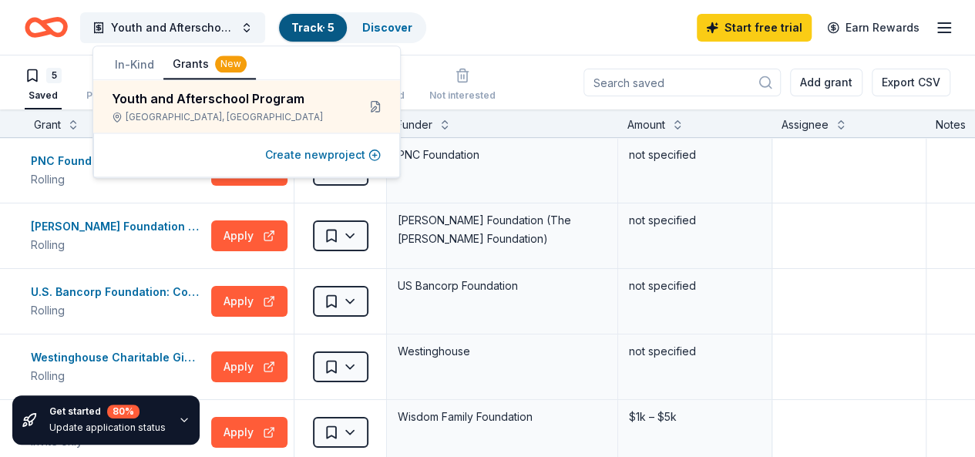
click at [305, 153] on button "Create new project" at bounding box center [323, 155] width 116 height 19
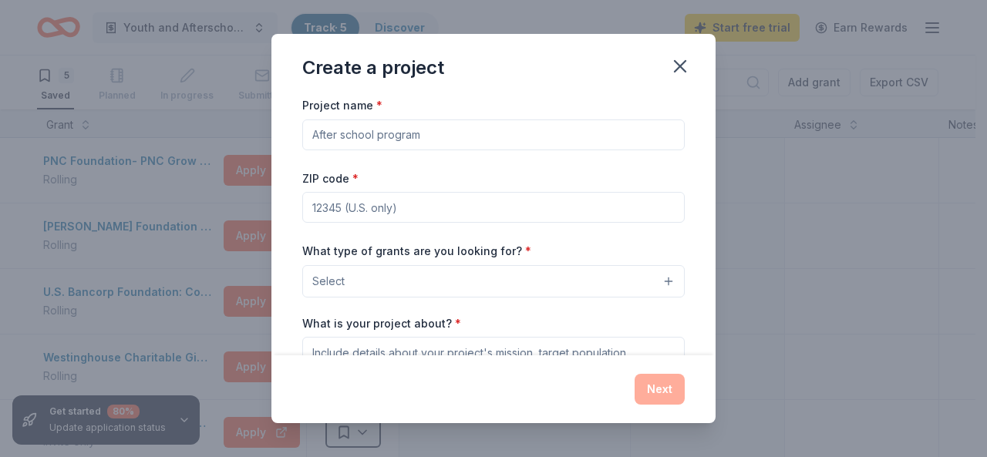
click at [432, 135] on input "Project name *" at bounding box center [493, 135] width 382 height 31
click at [677, 66] on icon "button" at bounding box center [680, 67] width 22 height 22
